Goal: Task Accomplishment & Management: Use online tool/utility

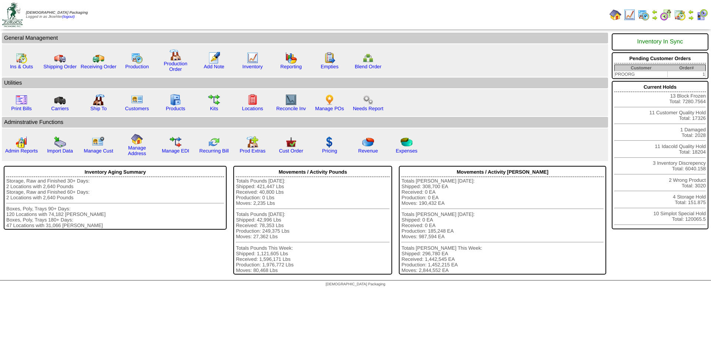
click at [641, 16] on img at bounding box center [644, 15] width 12 height 12
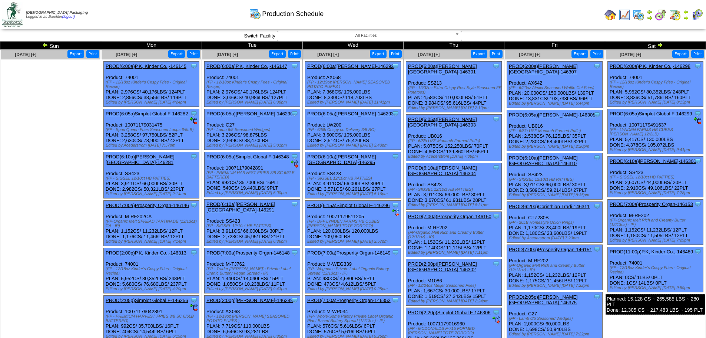
click at [653, 66] on link "PROD(6:00a)P.K, Kinder Co.,-146298" at bounding box center [650, 66] width 81 height 6
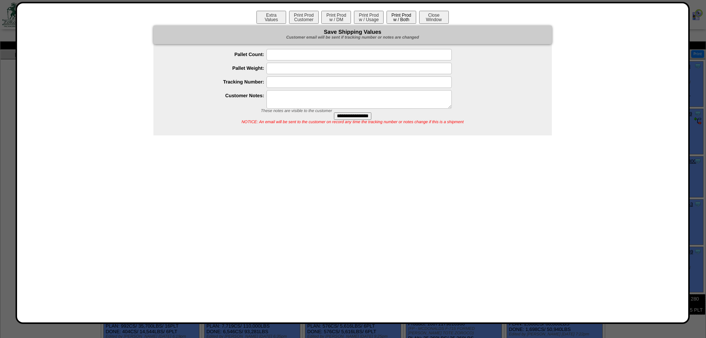
click at [402, 17] on button "Print Prod w / Both" at bounding box center [402, 17] width 30 height 13
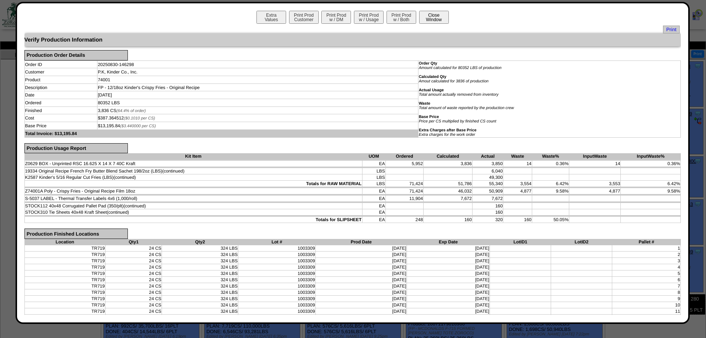
click at [428, 18] on button "Close Window" at bounding box center [434, 17] width 30 height 13
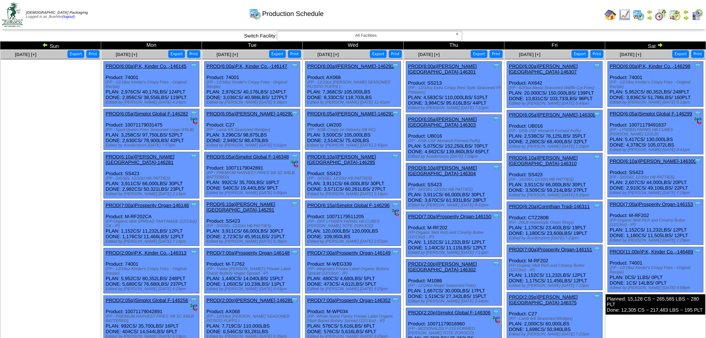
click at [669, 252] on link "PROD(11:00p)P.K, Kinder Co.,-146489" at bounding box center [651, 252] width 83 height 6
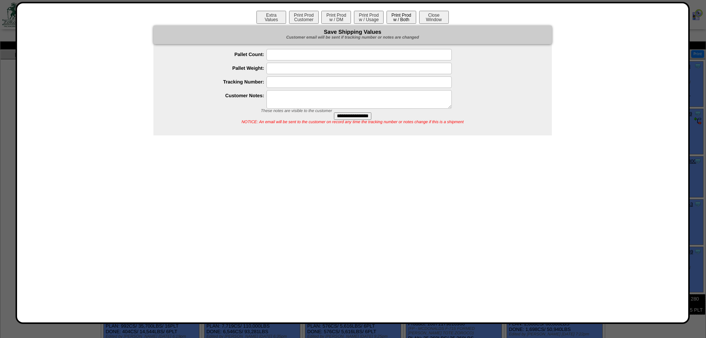
click at [400, 16] on button "Print Prod w / Both" at bounding box center [402, 17] width 30 height 13
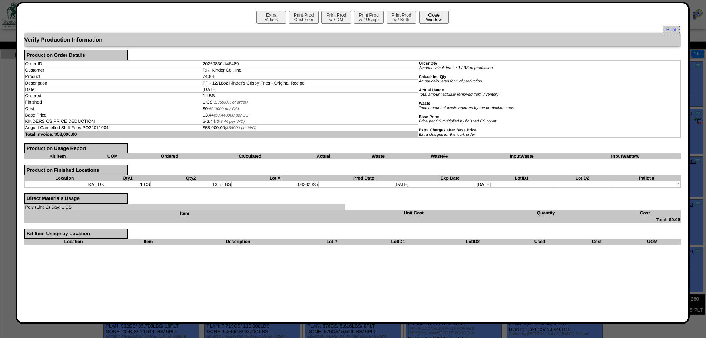
click at [431, 19] on button "Close Window" at bounding box center [434, 17] width 30 height 13
